Goal: Register for event/course

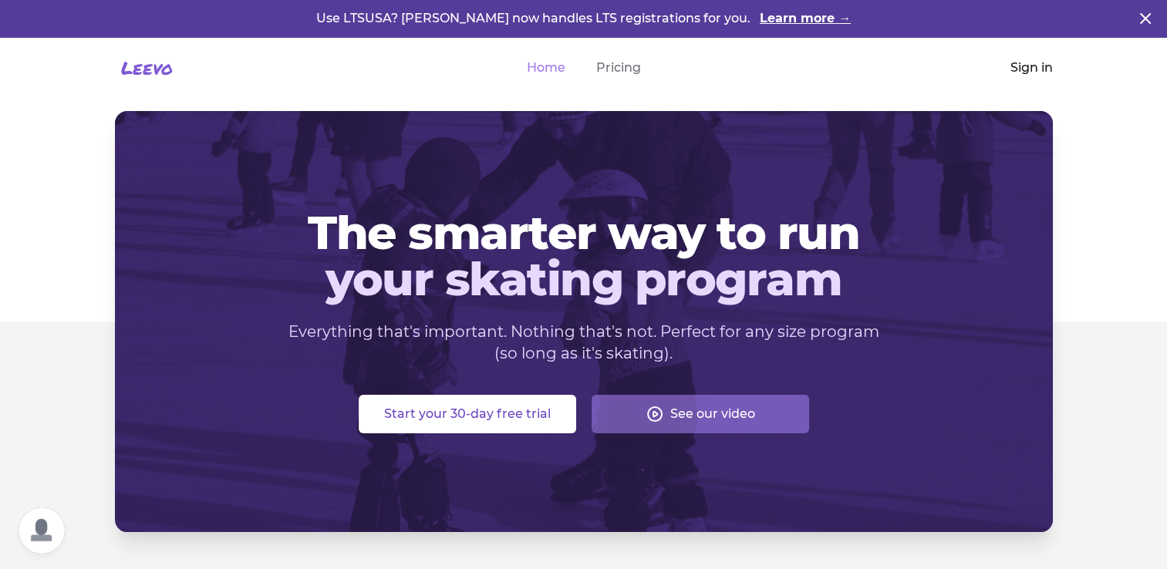
click at [1027, 70] on link "Sign in" at bounding box center [1032, 68] width 42 height 19
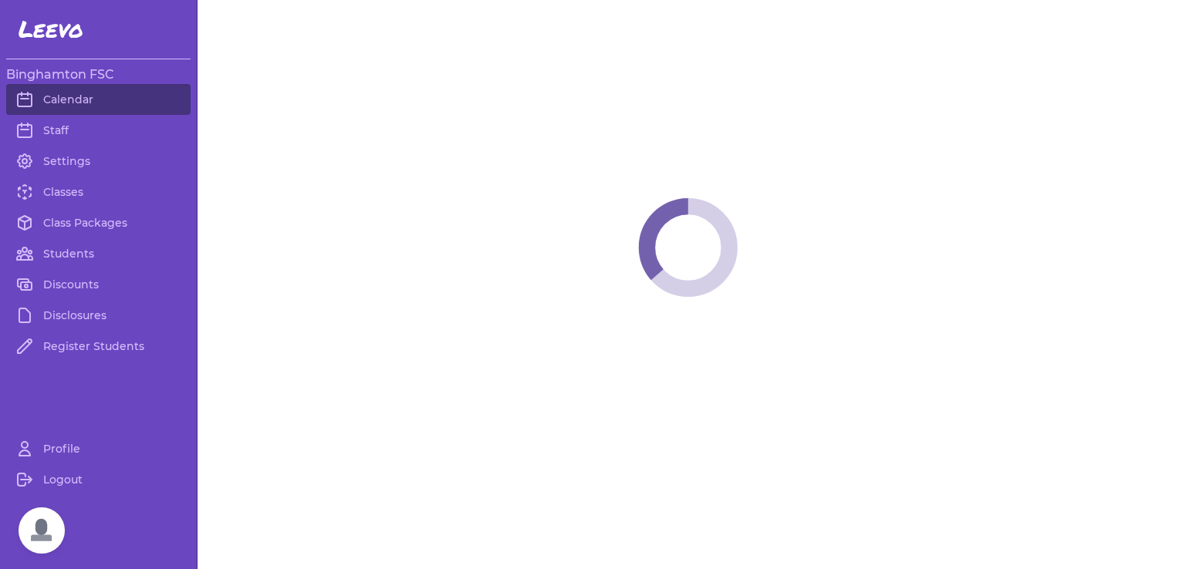
click at [29, 536] on span "Open chat" at bounding box center [42, 531] width 46 height 46
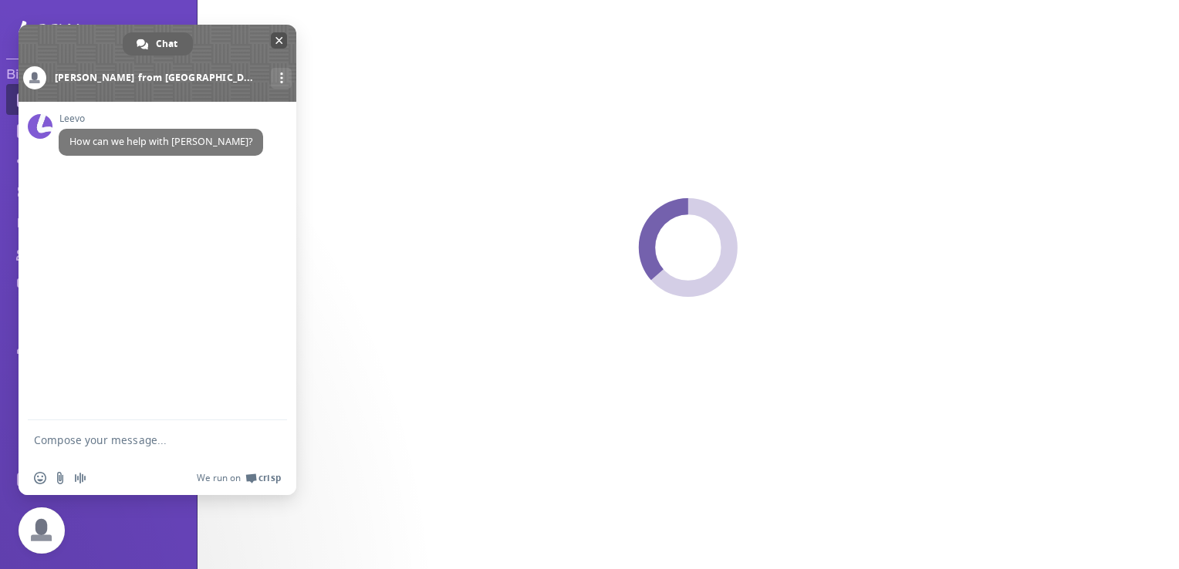
click at [278, 42] on span "Close chat" at bounding box center [279, 41] width 8 height 8
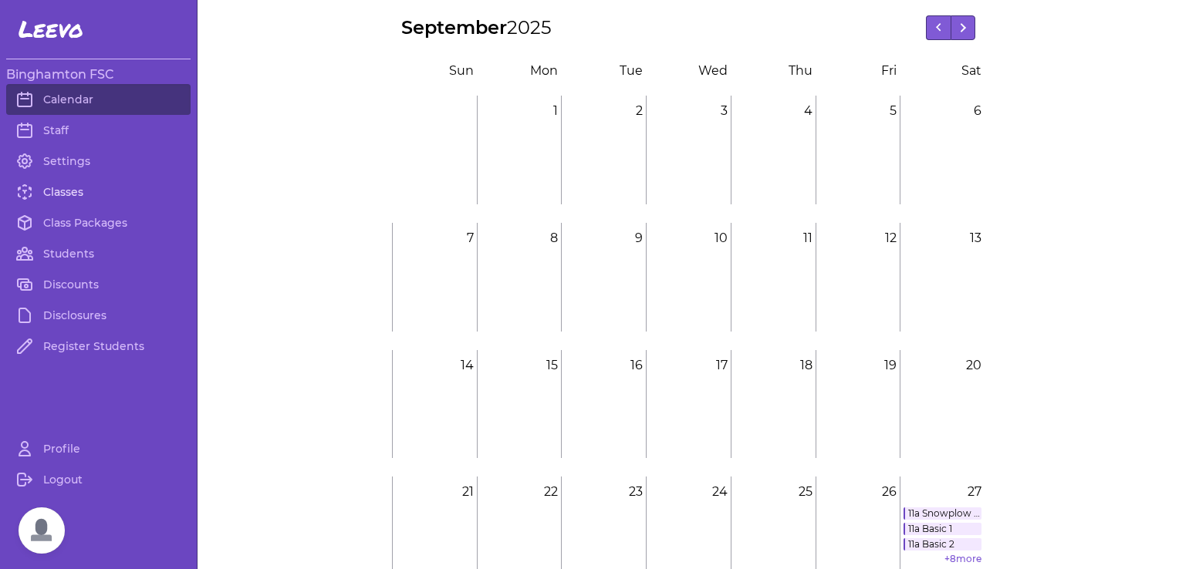
click at [59, 190] on link "Classes" at bounding box center [98, 192] width 184 height 31
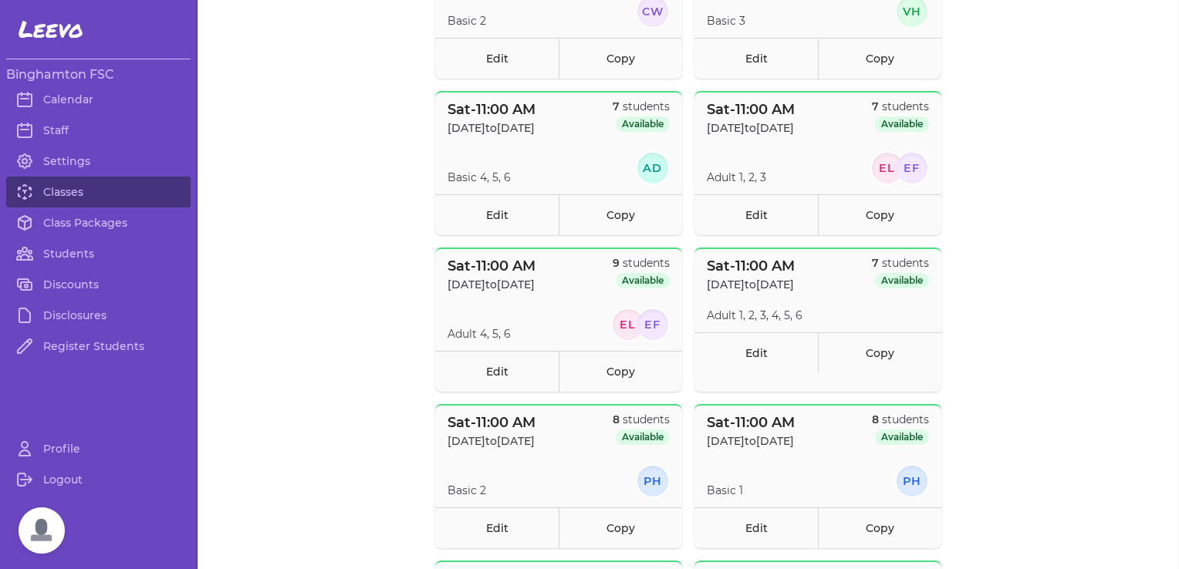
scroll to position [525, 0]
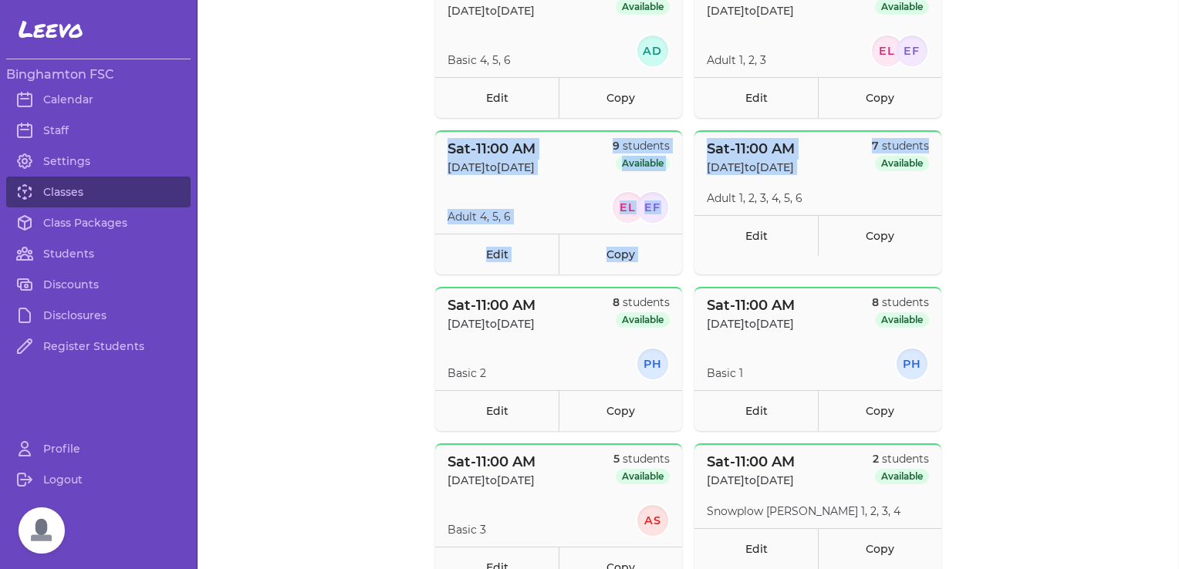
drag, startPoint x: 1166, startPoint y: 106, endPoint x: 1173, endPoint y: 148, distance: 43.0
click at [1167, 148] on main "Classes Add + Active Past Filter by class package: All Session 1 SATURDAYS [DAT…" at bounding box center [688, 284] width 981 height 569
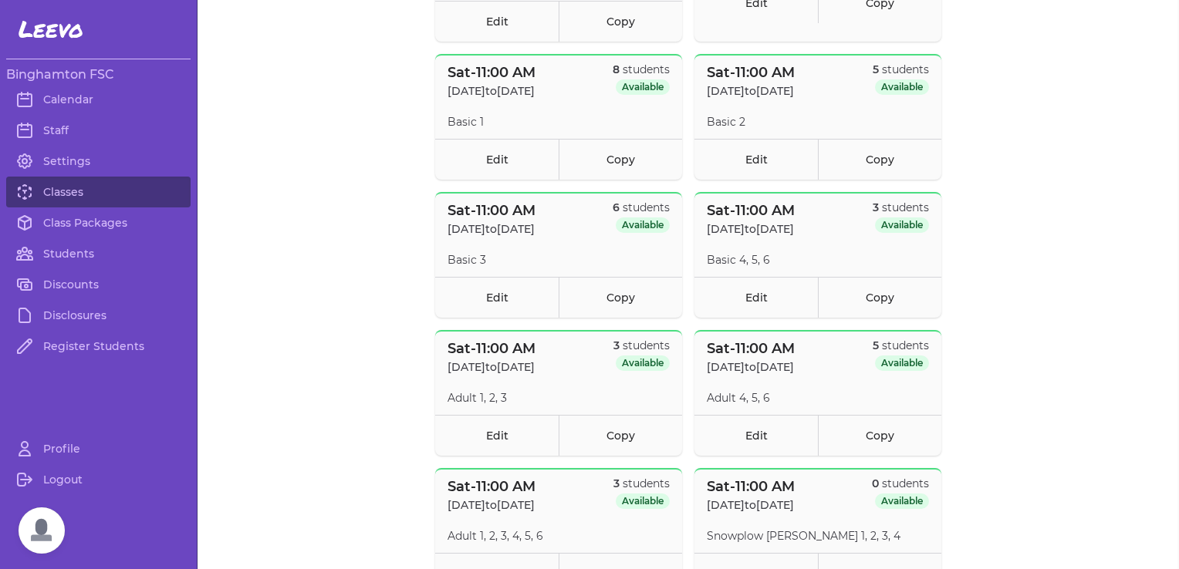
scroll to position [0, 0]
